Goal: Find specific page/section: Find specific page/section

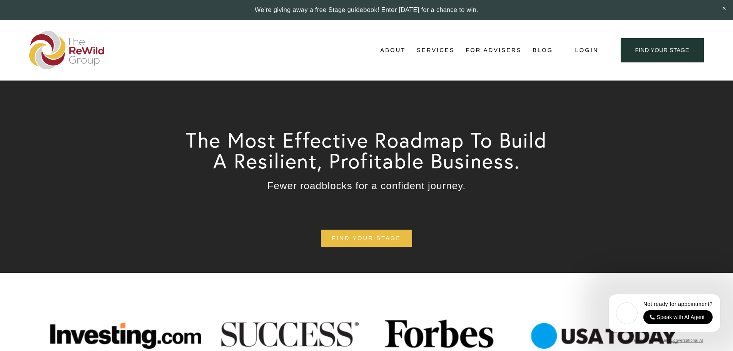
click at [0, 0] on span "Adviser Network" at bounding box center [0, 0] width 0 height 0
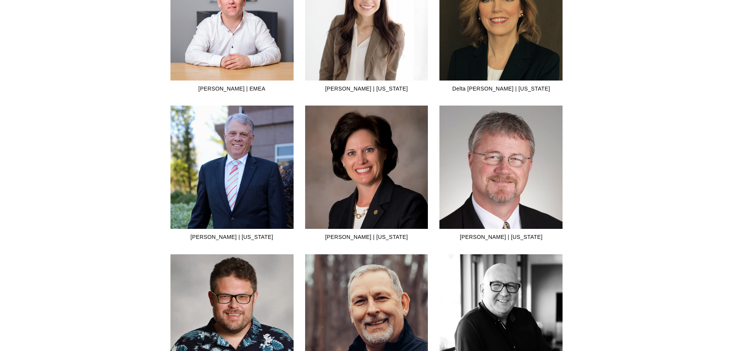
scroll to position [847, 0]
click at [252, 173] on img at bounding box center [231, 191] width 123 height 172
